Goal: Task Accomplishment & Management: Use online tool/utility

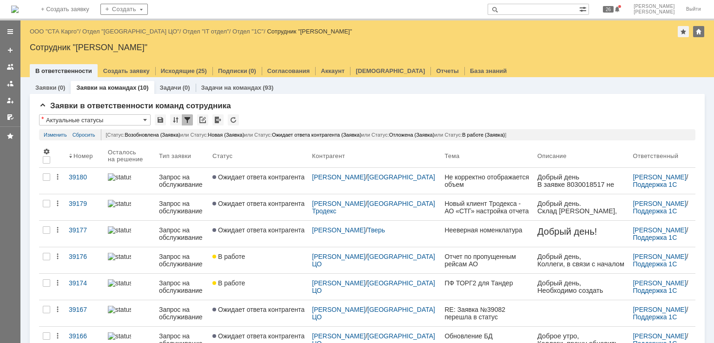
drag, startPoint x: 51, startPoint y: 29, endPoint x: 337, endPoint y: 3, distance: 287.2
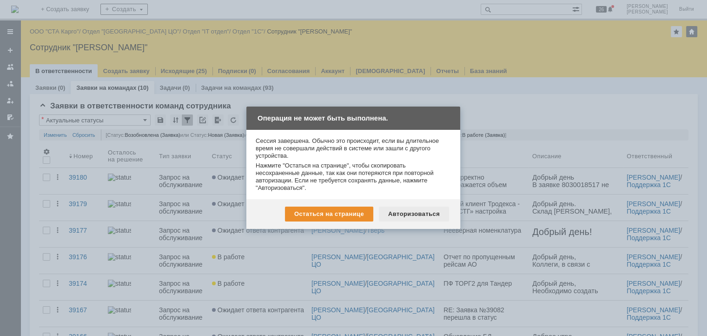
click at [425, 208] on div "Авторизоваться" at bounding box center [414, 214] width 70 height 15
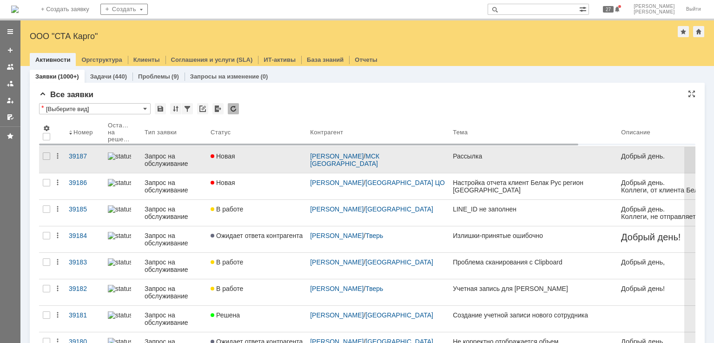
click at [262, 162] on link "Новая" at bounding box center [257, 160] width 100 height 26
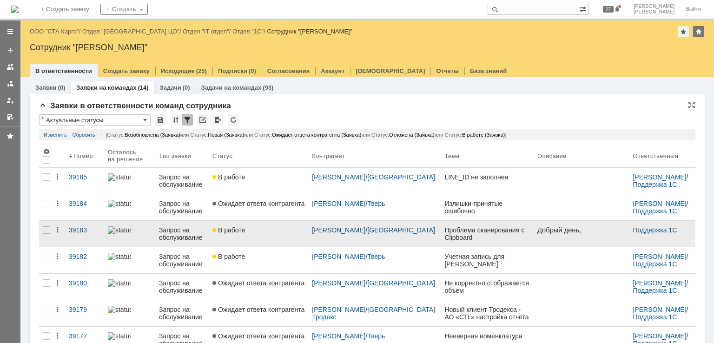
click at [276, 235] on link "В работе" at bounding box center [259, 234] width 100 height 26
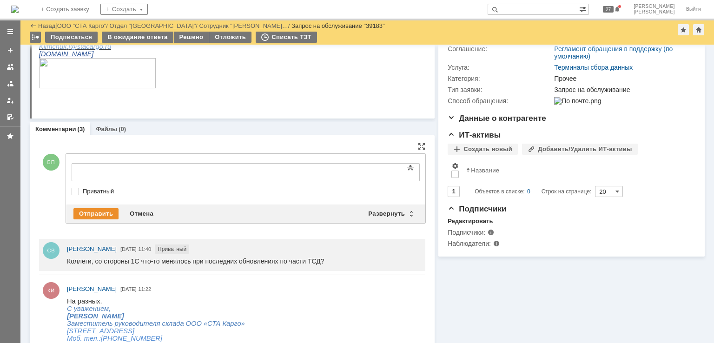
click at [105, 190] on label "Приватный" at bounding box center [250, 191] width 335 height 7
checkbox input "true"
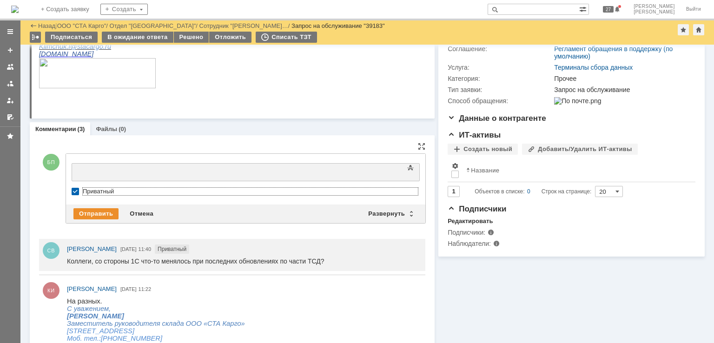
click at [123, 172] on div at bounding box center [147, 170] width 132 height 7
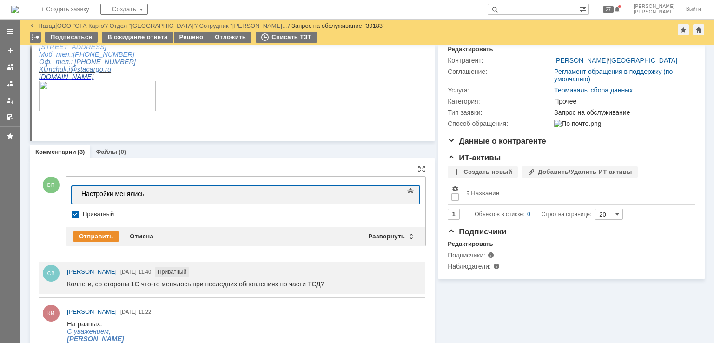
scroll to position [140, 0]
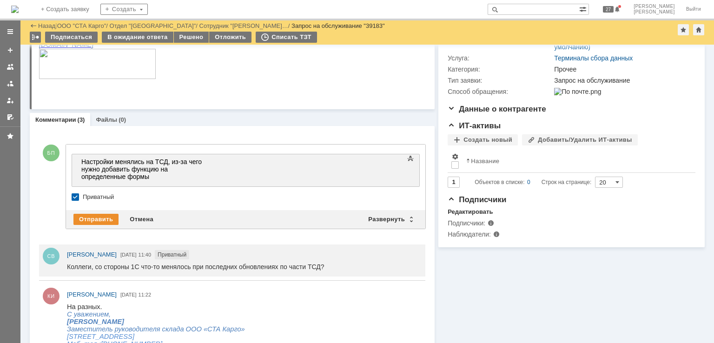
drag, startPoint x: 161, startPoint y: 369, endPoint x: 166, endPoint y: 157, distance: 212.2
click at [167, 160] on div "Настройки менялись на ТСД, из-за чего нужно добавить функцию на определенные фо…" at bounding box center [147, 169] width 132 height 22
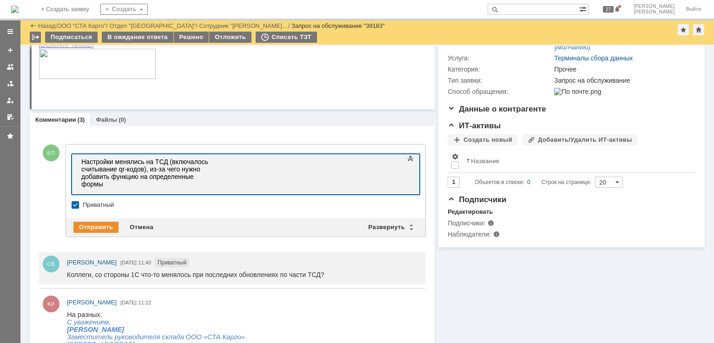
click at [153, 172] on div "Настройки менялись на ТСД (включалось считывание qr-кодов) , из-за чего нужно д…" at bounding box center [147, 173] width 132 height 30
click at [103, 224] on div "Отправить" at bounding box center [95, 227] width 45 height 11
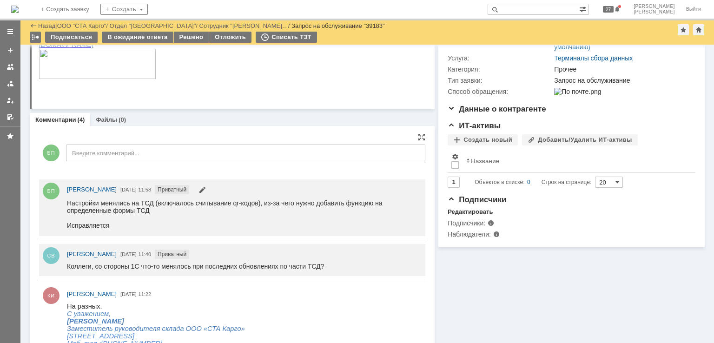
scroll to position [0, 0]
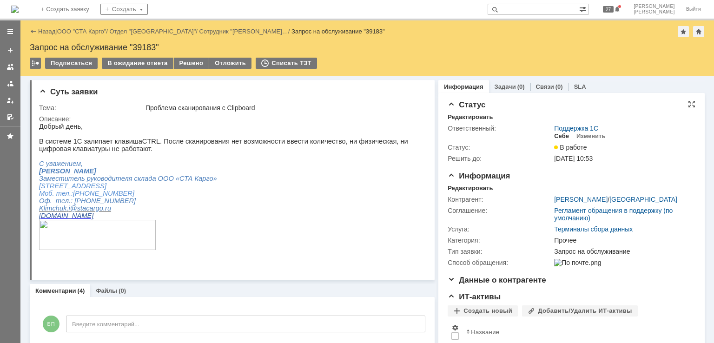
click at [554, 134] on div "Себе" at bounding box center [561, 136] width 15 height 7
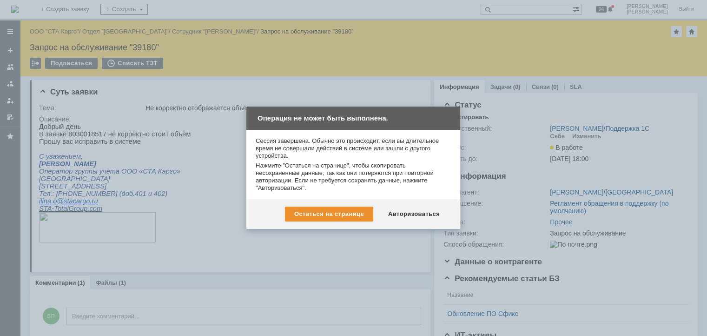
click at [411, 200] on div "Остаться на странице Авторизоваться" at bounding box center [354, 214] width 214 height 30
click at [409, 213] on div "Авторизоваться" at bounding box center [414, 214] width 70 height 15
